Goal: Information Seeking & Learning: Learn about a topic

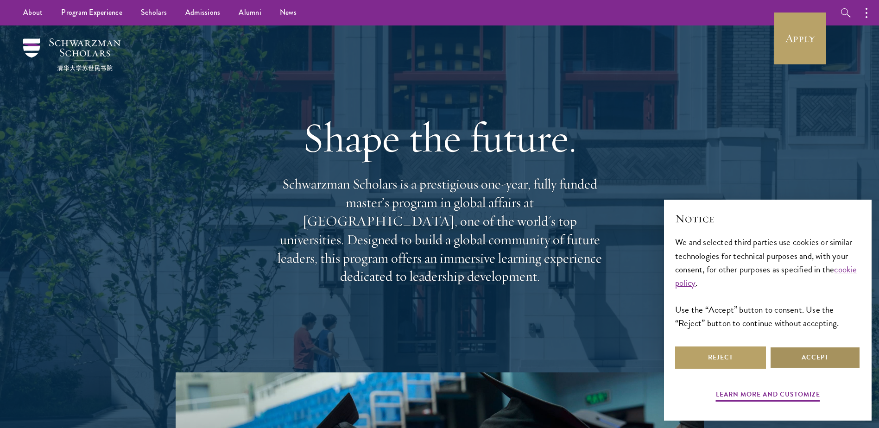
click at [798, 354] on button "Accept" at bounding box center [815, 358] width 91 height 22
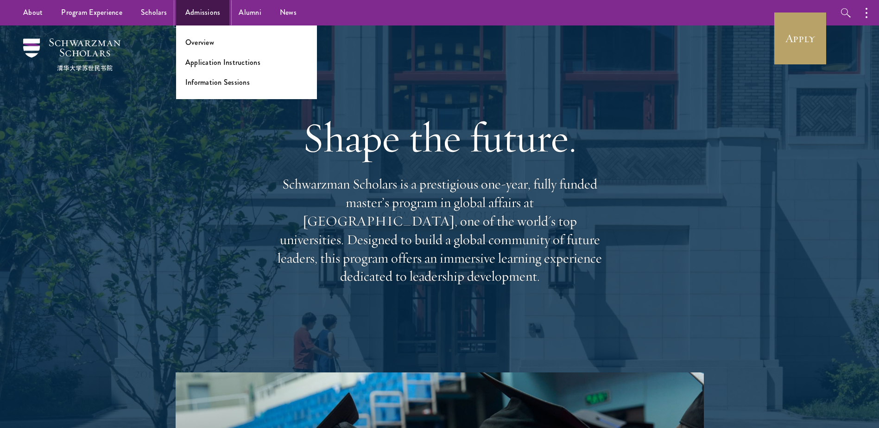
click at [190, 12] on link "Admissions" at bounding box center [203, 12] width 54 height 25
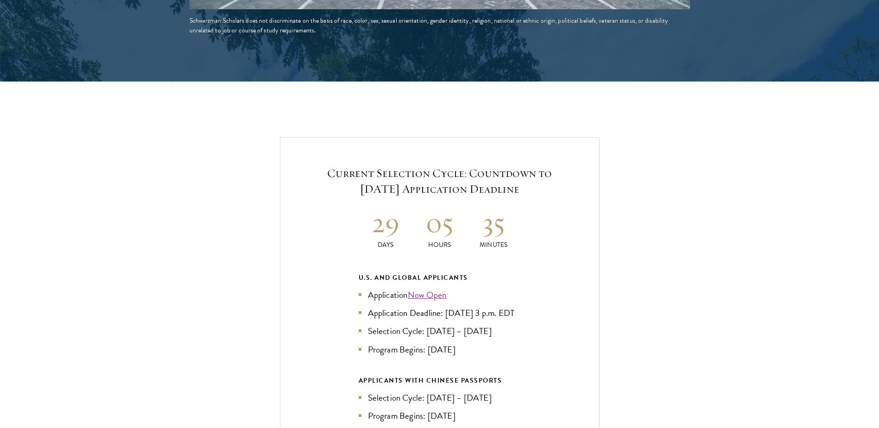
scroll to position [1499, 0]
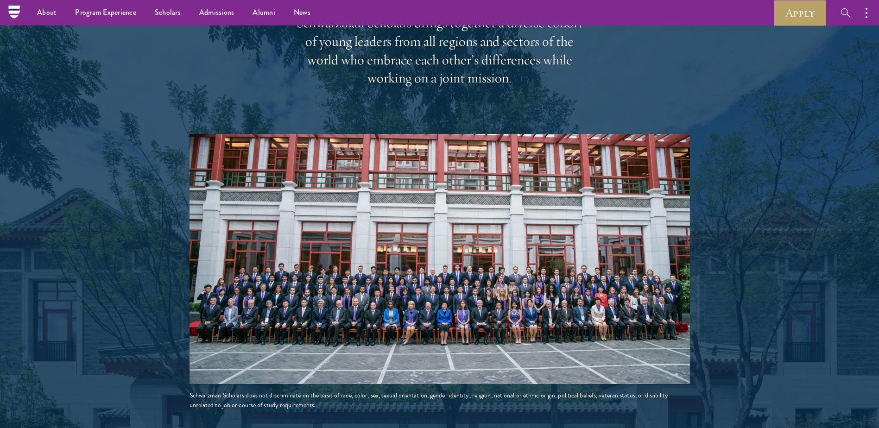
click at [728, 278] on div at bounding box center [439, 75] width 879 height 764
